Goal: Find specific page/section: Find specific page/section

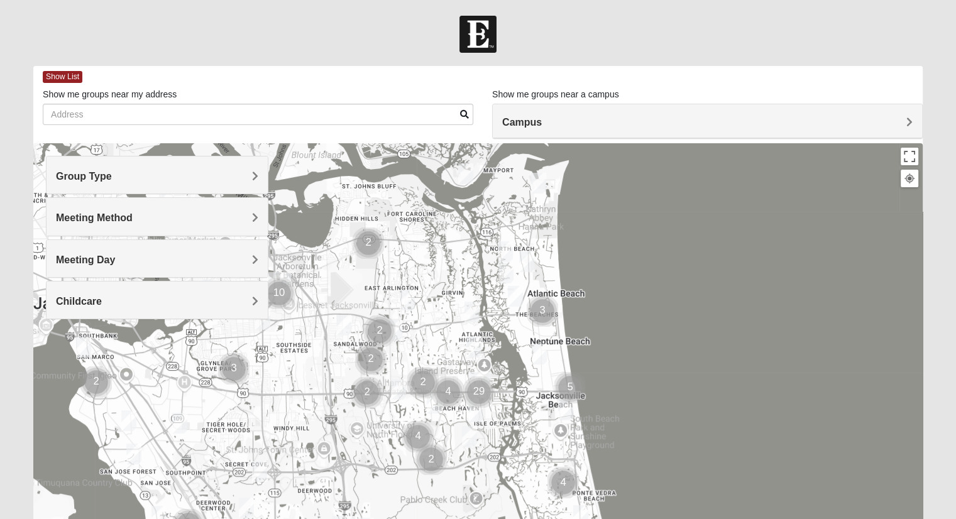
click at [112, 179] on span "Group Type" at bounding box center [84, 176] width 56 height 11
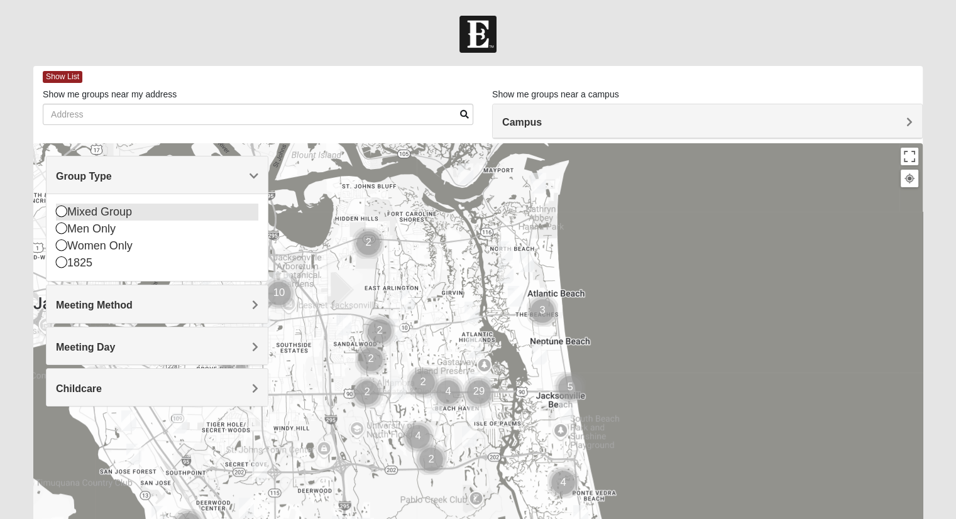
click at [63, 216] on icon at bounding box center [61, 211] width 11 height 11
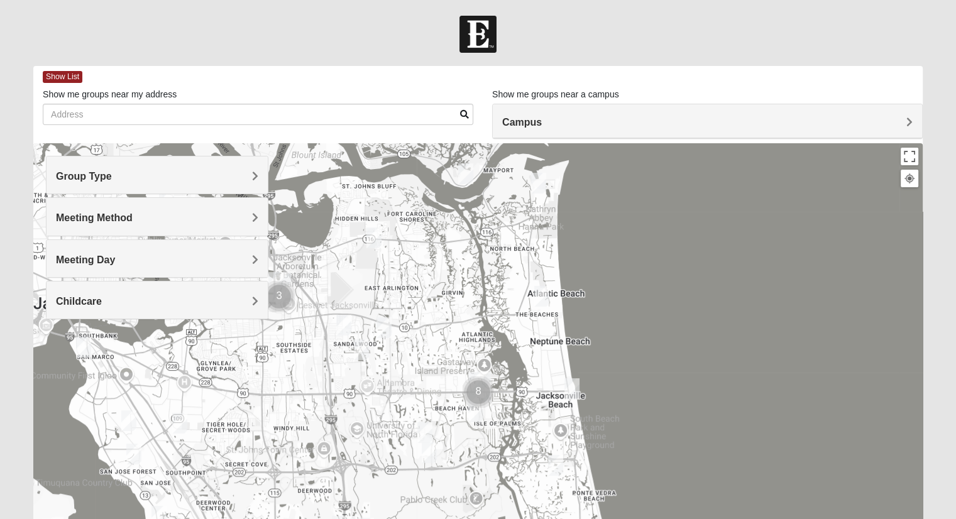
click at [258, 217] on div "Meeting Method" at bounding box center [157, 216] width 221 height 37
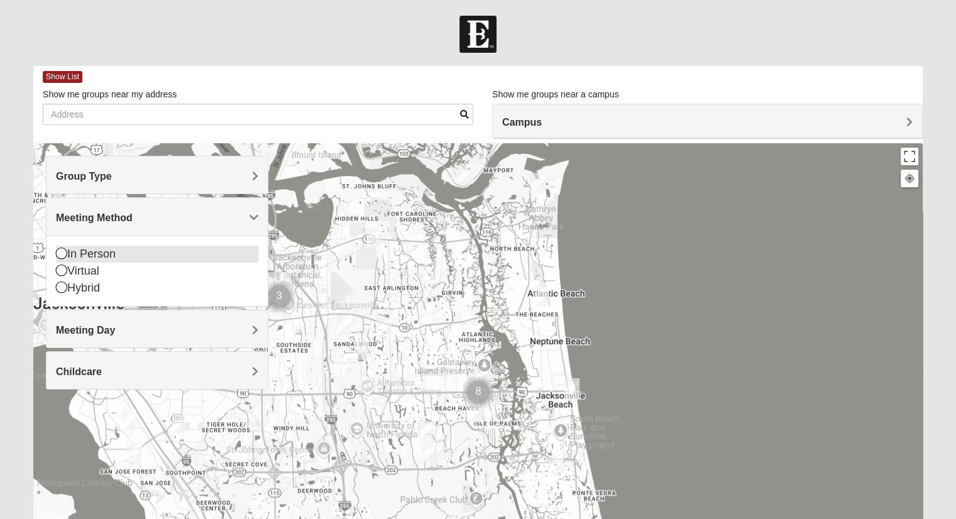
click at [59, 254] on icon at bounding box center [61, 253] width 11 height 11
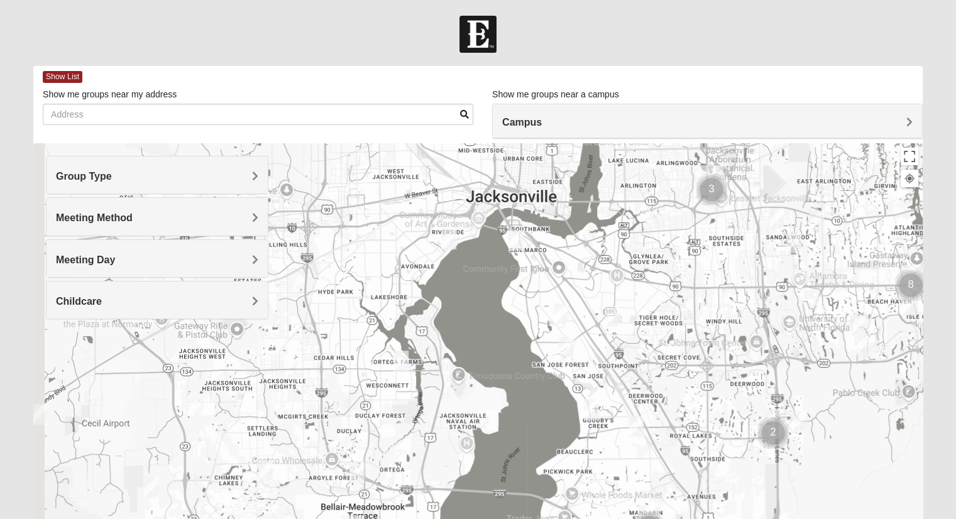
drag, startPoint x: 344, startPoint y: 406, endPoint x: 779, endPoint y: 298, distance: 448.4
click at [779, 298] on div at bounding box center [478, 394] width 890 height 503
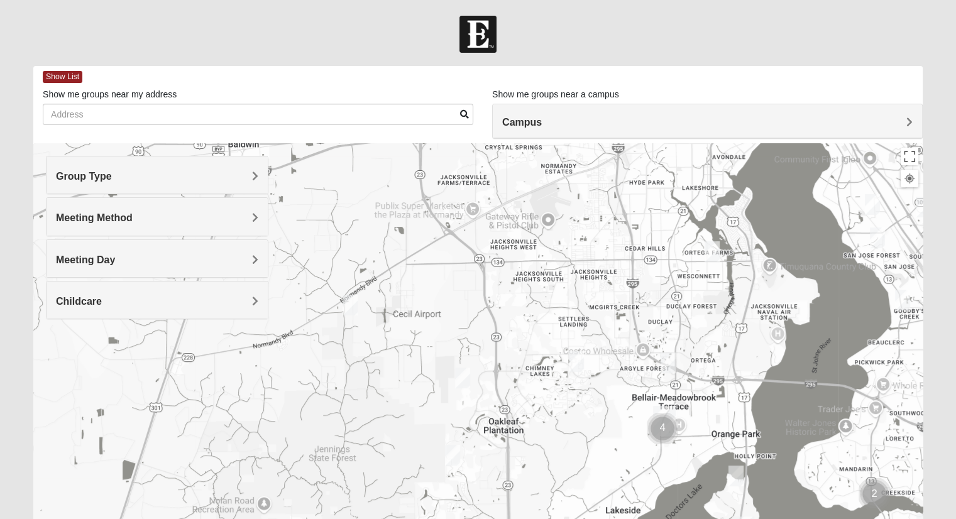
drag, startPoint x: 350, startPoint y: 369, endPoint x: 660, endPoint y: 258, distance: 329.7
click at [660, 258] on div at bounding box center [478, 394] width 890 height 503
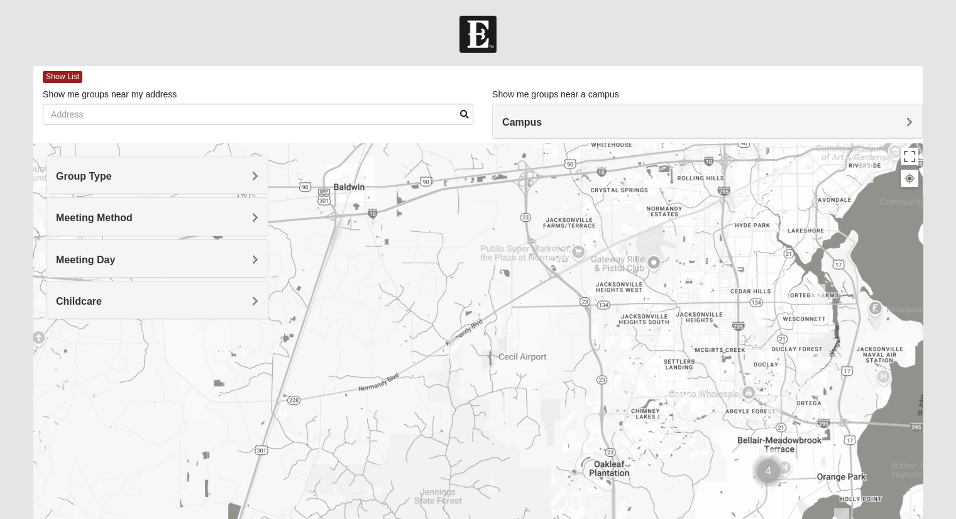
drag, startPoint x: 451, startPoint y: 324, endPoint x: 558, endPoint y: 368, distance: 116.2
click at [558, 368] on div at bounding box center [478, 394] width 890 height 503
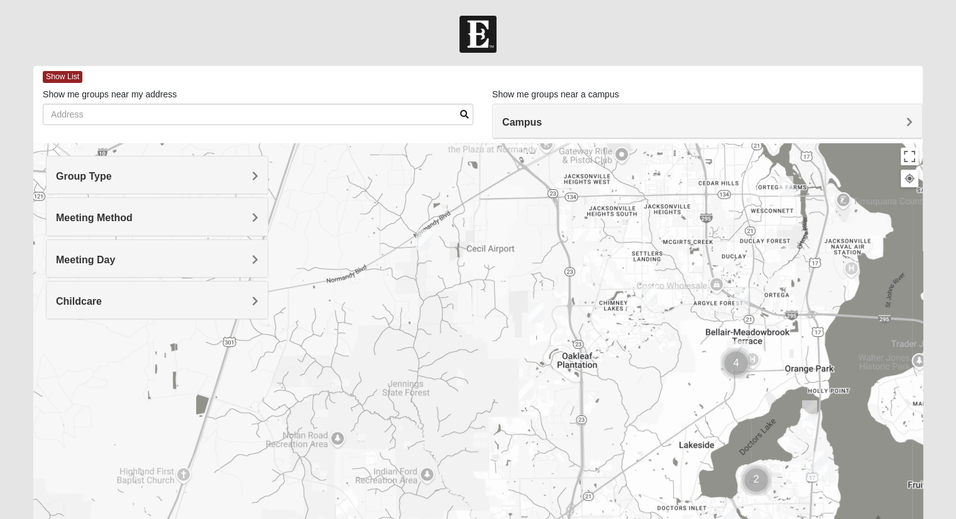
drag, startPoint x: 535, startPoint y: 349, endPoint x: 504, endPoint y: 240, distance: 113.8
click at [504, 240] on div at bounding box center [478, 394] width 890 height 503
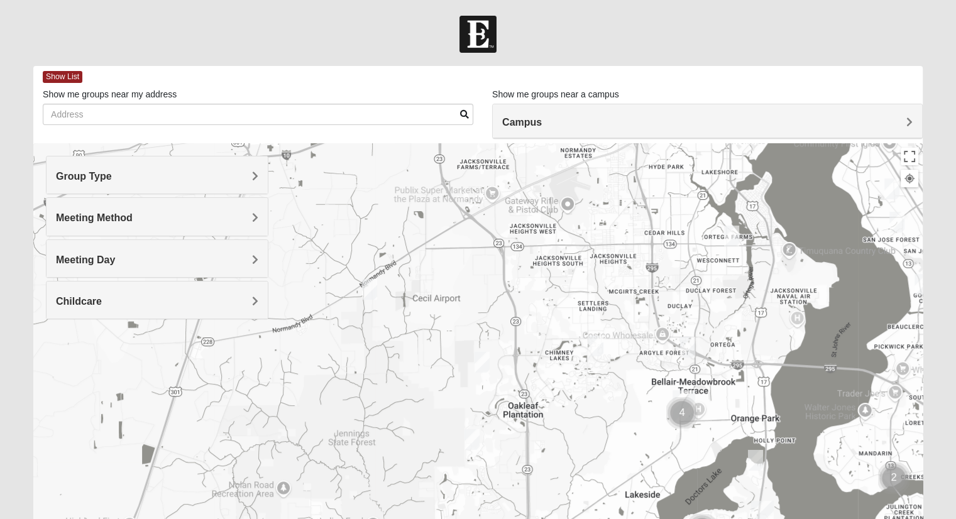
drag, startPoint x: 519, startPoint y: 255, endPoint x: 460, endPoint y: 314, distance: 84.0
click at [460, 314] on div at bounding box center [478, 394] width 890 height 503
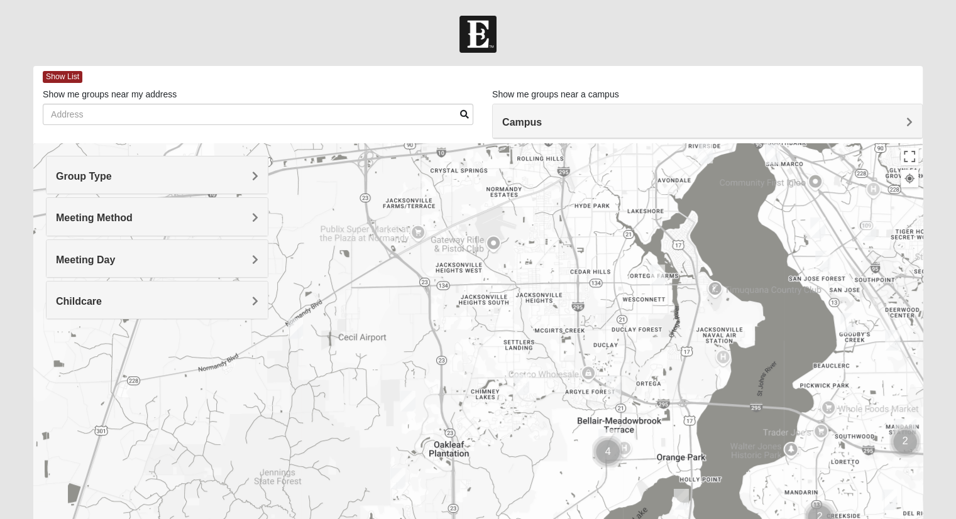
drag, startPoint x: 568, startPoint y: 270, endPoint x: 492, endPoint y: 307, distance: 84.6
click at [492, 307] on div at bounding box center [478, 394] width 890 height 503
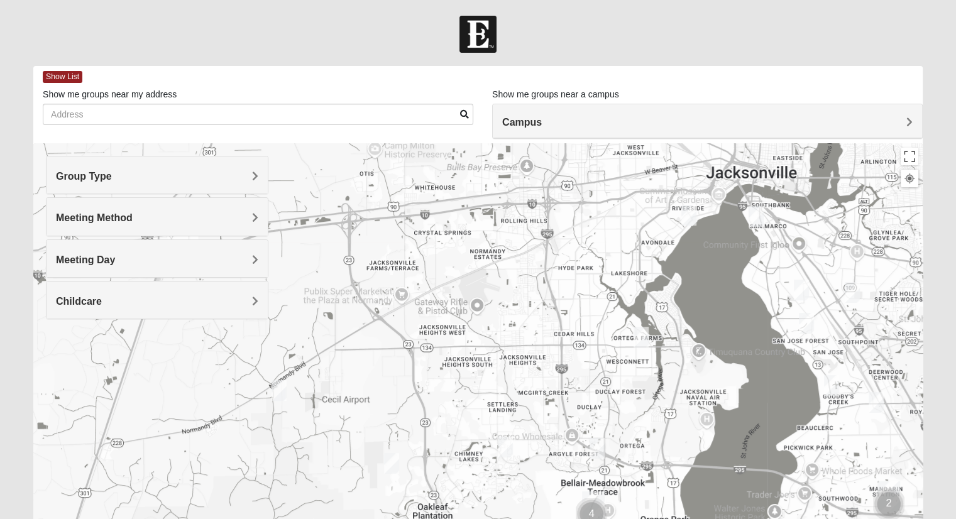
drag, startPoint x: 541, startPoint y: 263, endPoint x: 535, endPoint y: 362, distance: 99.5
click at [535, 362] on div at bounding box center [478, 394] width 890 height 503
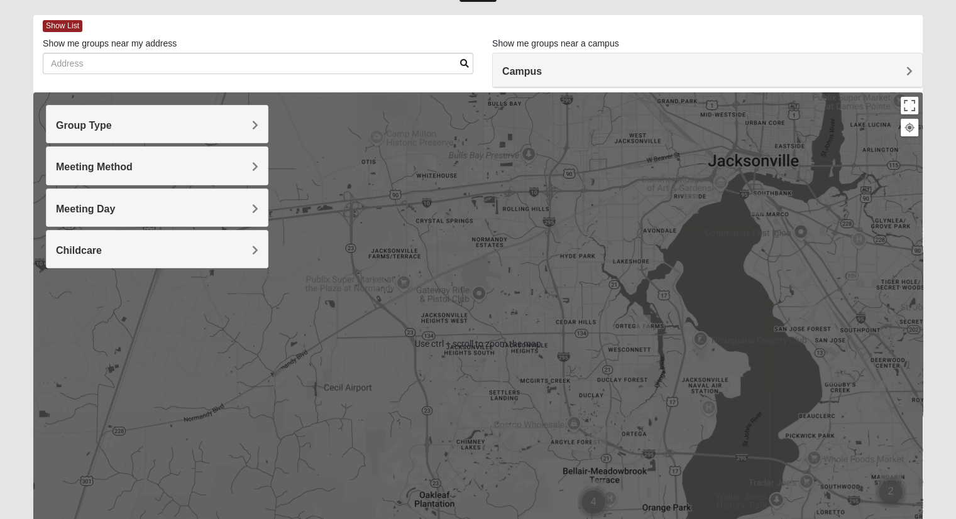
scroll to position [63, 0]
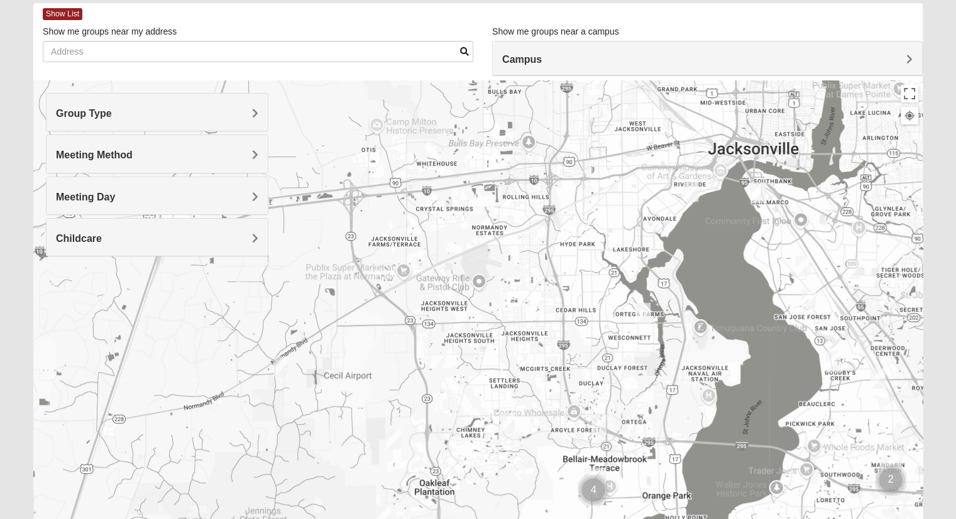
click at [903, 56] on h4 "Campus" at bounding box center [707, 59] width 411 height 12
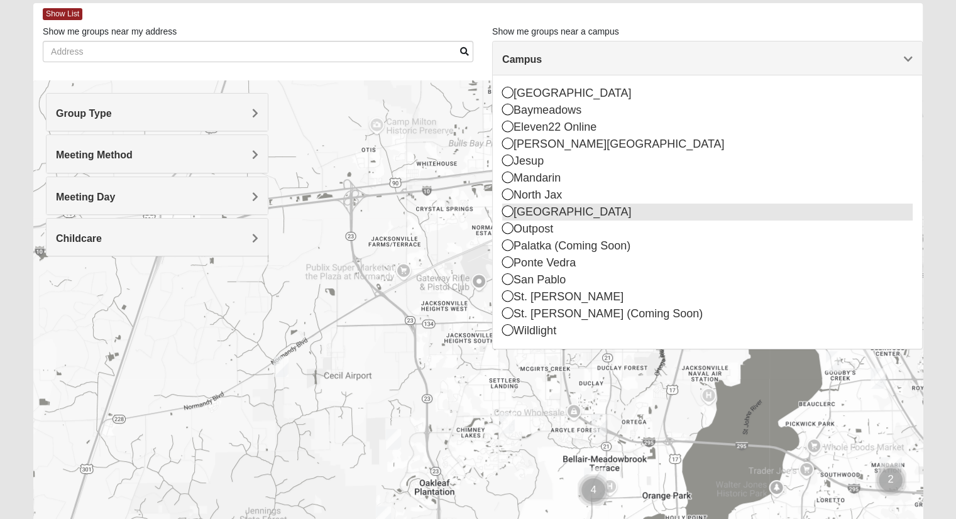
click at [552, 209] on div "[GEOGRAPHIC_DATA]" at bounding box center [707, 212] width 411 height 17
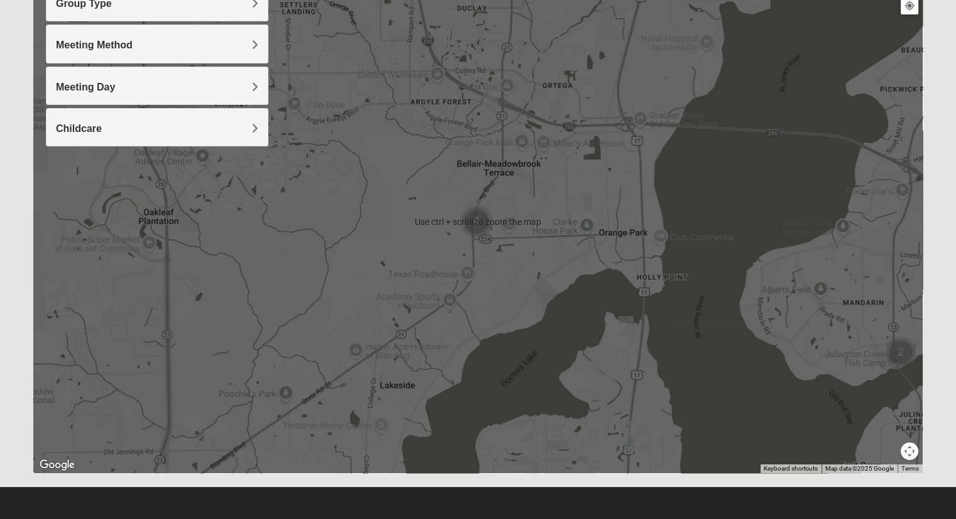
scroll to position [47, 0]
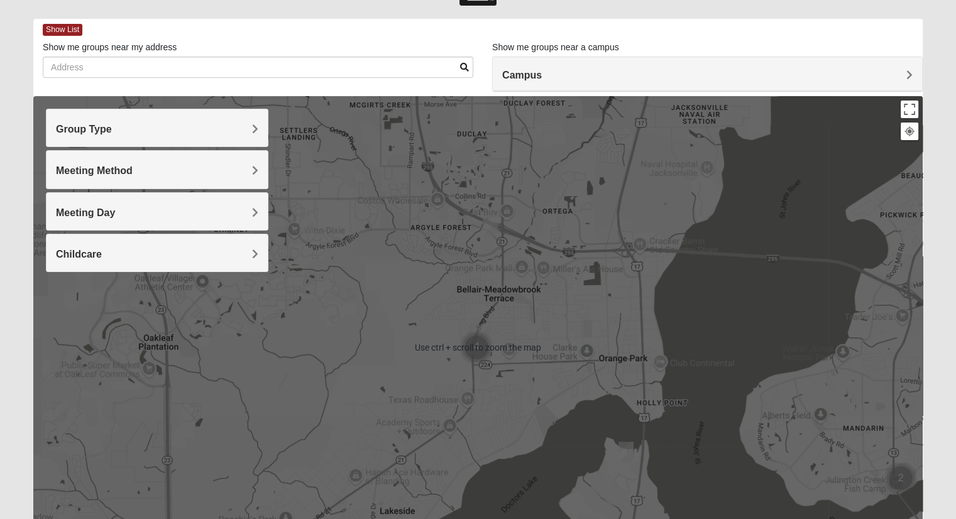
click at [307, 220] on img "Mixed Jenkins 32244" at bounding box center [306, 223] width 25 height 31
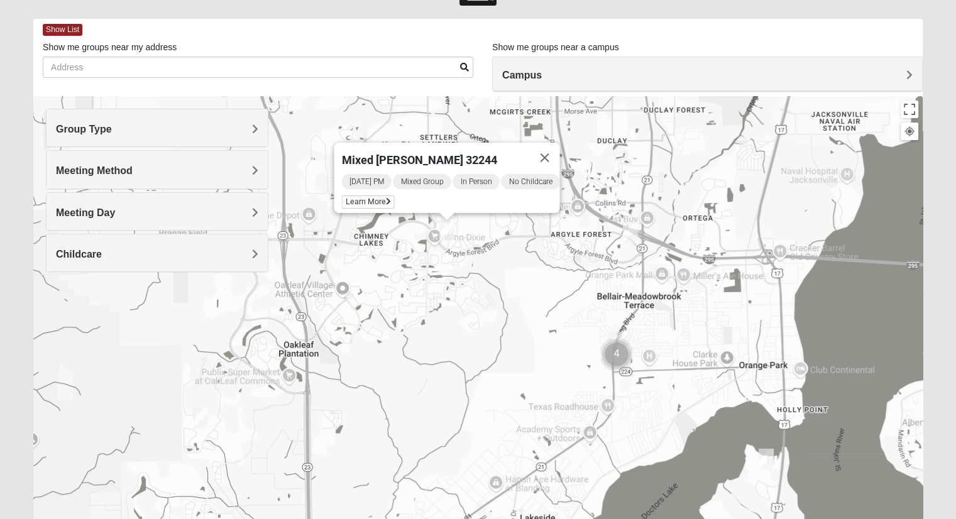
drag, startPoint x: 323, startPoint y: 274, endPoint x: 465, endPoint y: 275, distance: 142.1
click at [465, 275] on div "Mixed [PERSON_NAME] 32244 [DATE] PM Mixed Group In Person No Childcare Learn Mo…" at bounding box center [478, 347] width 890 height 503
click at [634, 230] on img "Mixed Trudell 32244" at bounding box center [630, 232] width 25 height 31
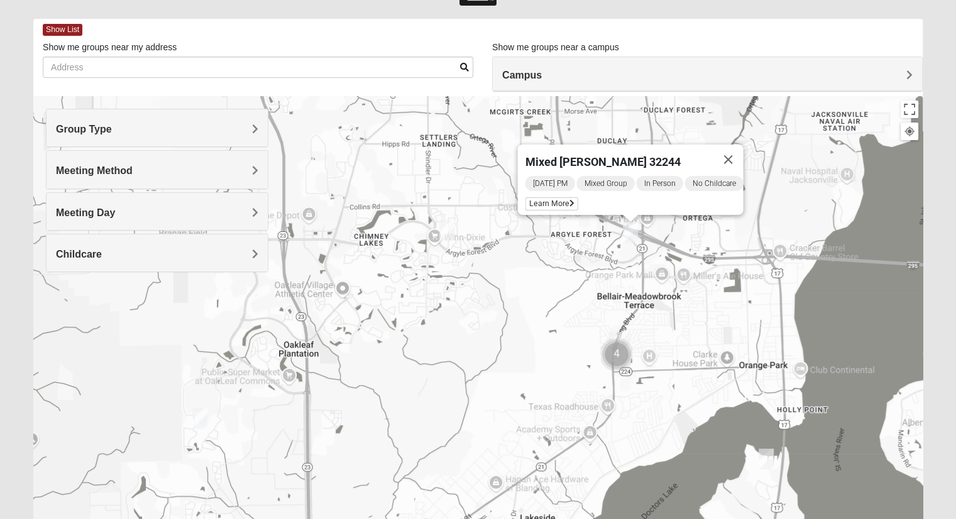
click at [446, 230] on img "Mixed Jenkins 32244" at bounding box center [446, 230] width 25 height 31
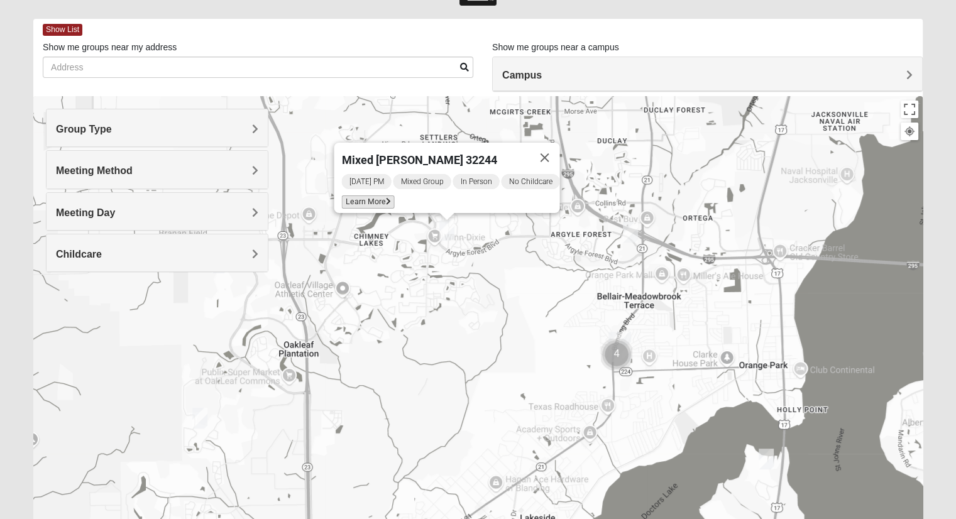
click at [380, 196] on span "Learn More" at bounding box center [367, 202] width 53 height 13
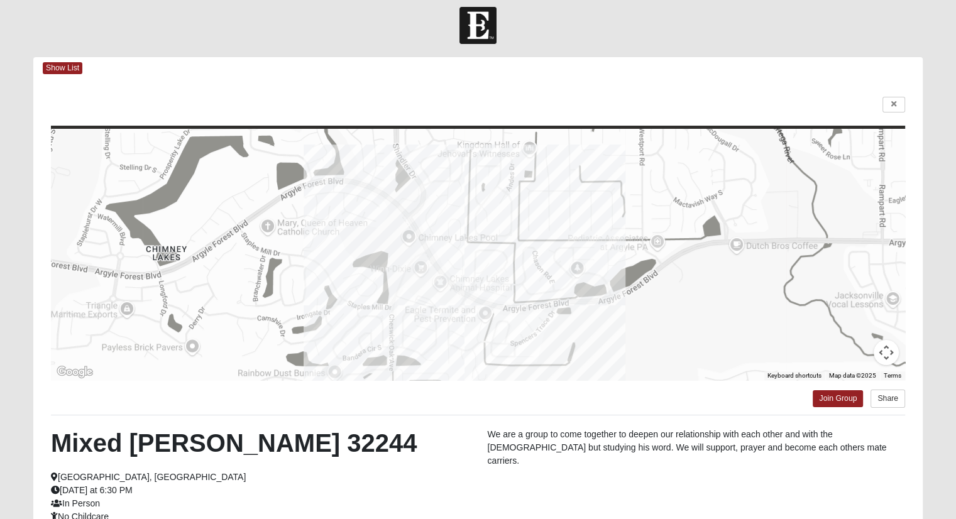
scroll to position [0, 0]
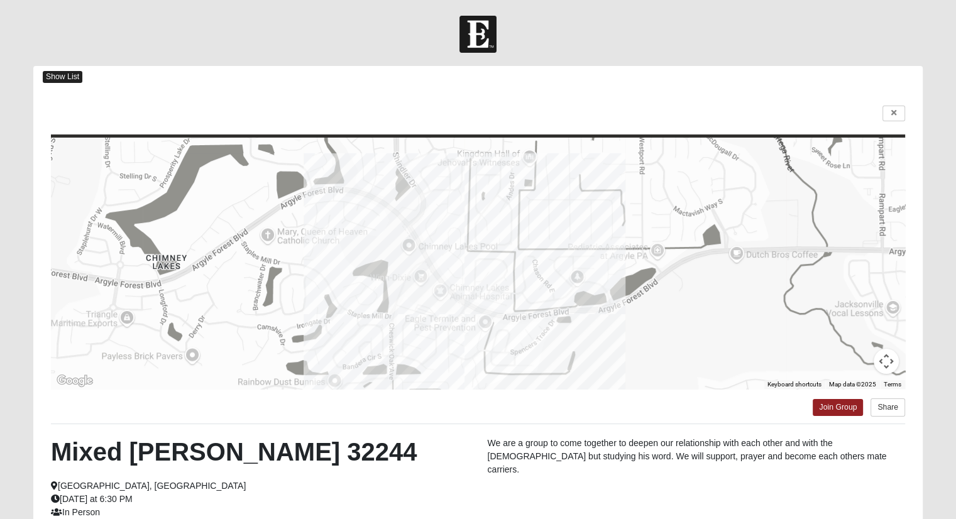
click at [66, 74] on span "Show List" at bounding box center [63, 77] width 40 height 12
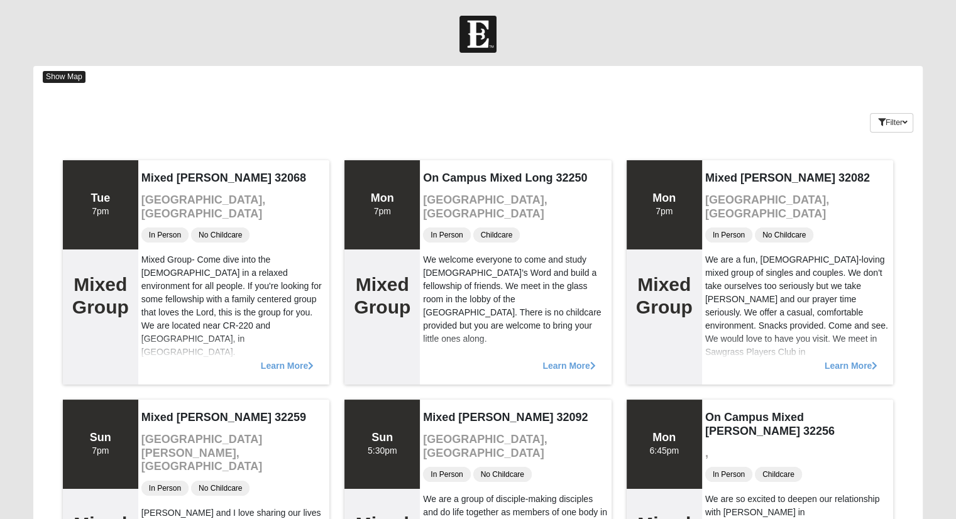
click at [70, 75] on span "Show Map" at bounding box center [64, 77] width 43 height 12
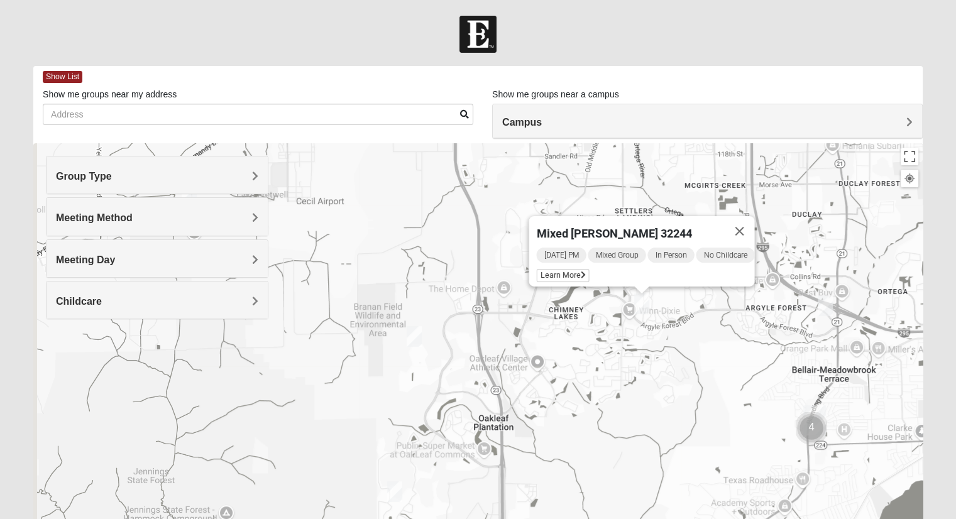
drag, startPoint x: 367, startPoint y: 292, endPoint x: 532, endPoint y: 196, distance: 191.3
click at [532, 196] on div "Mixed [PERSON_NAME] 32244 [DATE] PM Mixed Group In Person No Childcare Learn Mo…" at bounding box center [478, 394] width 890 height 503
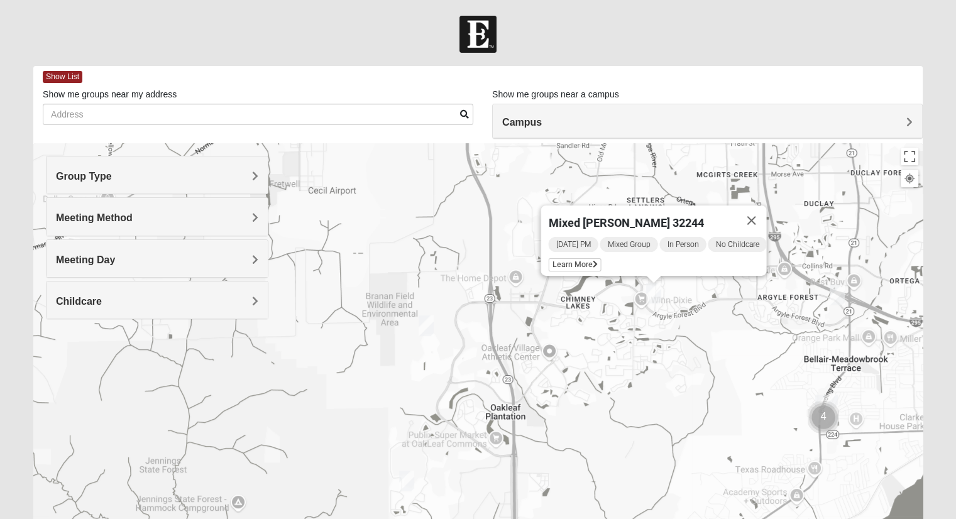
click at [424, 328] on img "Mixed Fisher 32065" at bounding box center [426, 326] width 25 height 31
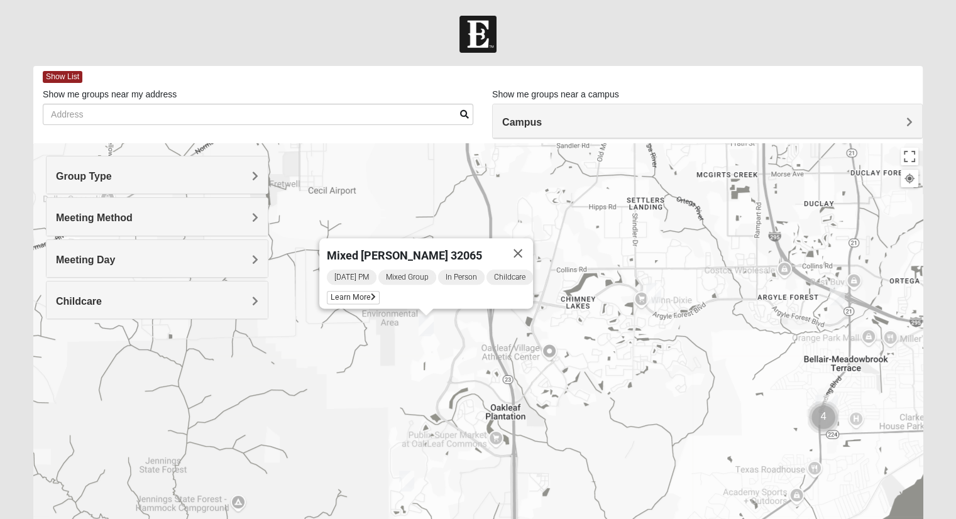
click at [387, 365] on div "Mixed [PERSON_NAME] 32065 [DATE] PM Mixed Group In Person Childcare Learn More" at bounding box center [478, 394] width 890 height 503
click at [409, 479] on img "Mixed Newton 32065" at bounding box center [406, 481] width 25 height 31
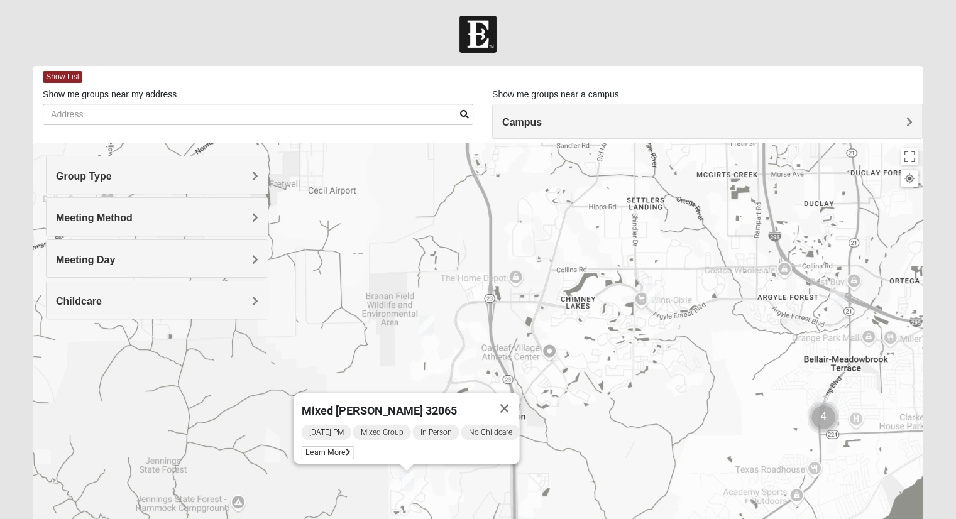
click at [651, 290] on img "Mixed Jenkins 32244" at bounding box center [653, 293] width 25 height 31
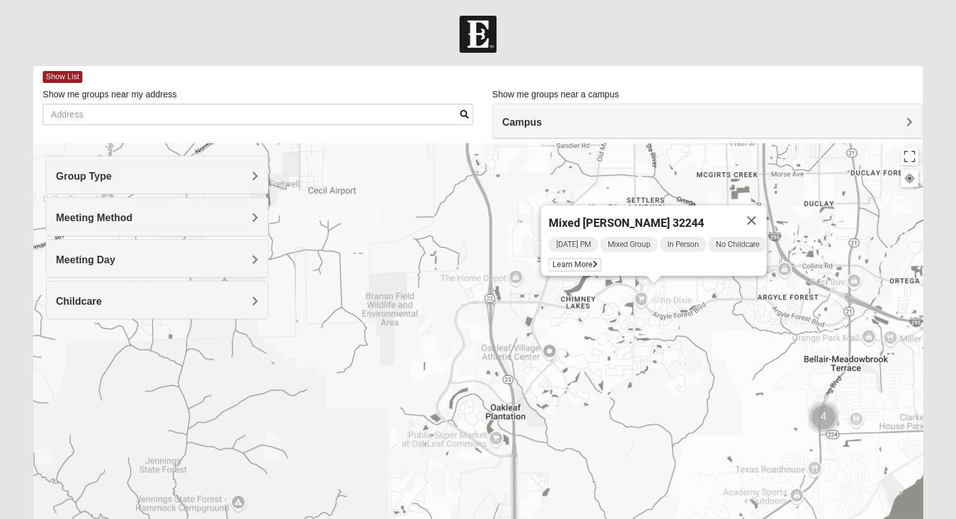
click at [656, 363] on div "Mixed [PERSON_NAME] 32244 [DATE] PM Mixed Group In Person No Childcare Learn Mo…" at bounding box center [478, 394] width 890 height 503
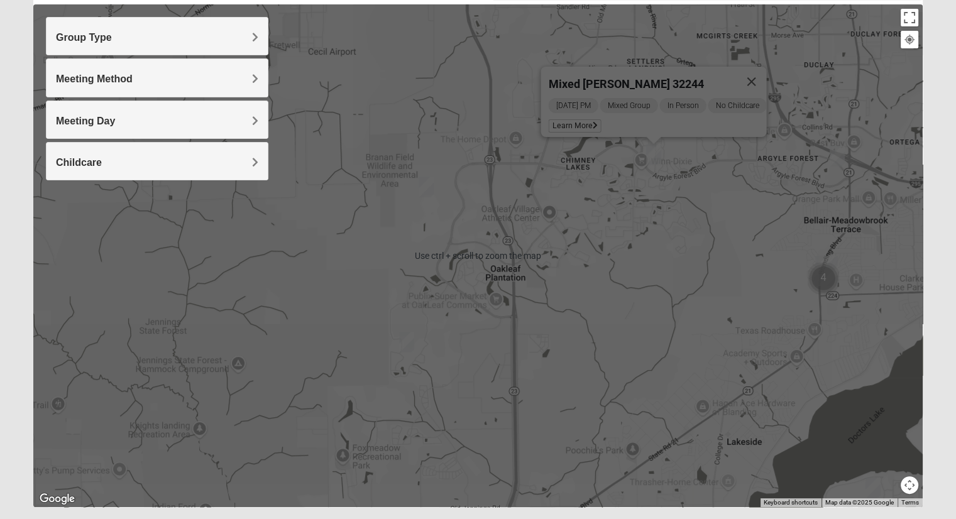
scroll to position [110, 0]
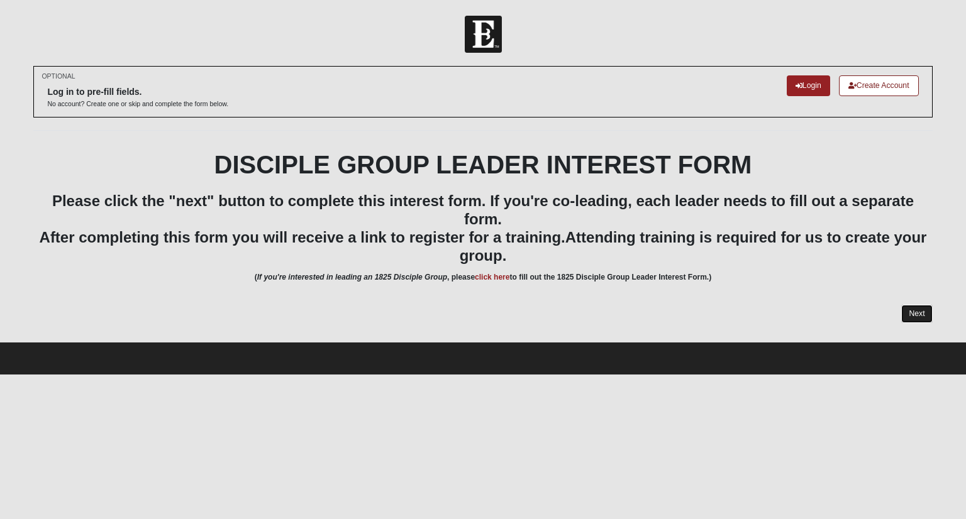
click at [923, 316] on link "Next" at bounding box center [916, 314] width 31 height 18
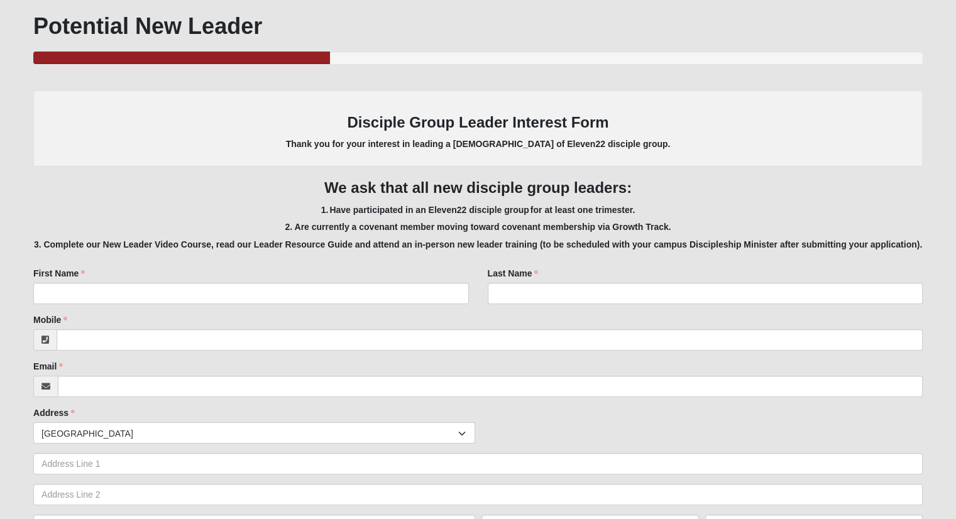
scroll to position [189, 0]
